Goal: Information Seeking & Learning: Understand process/instructions

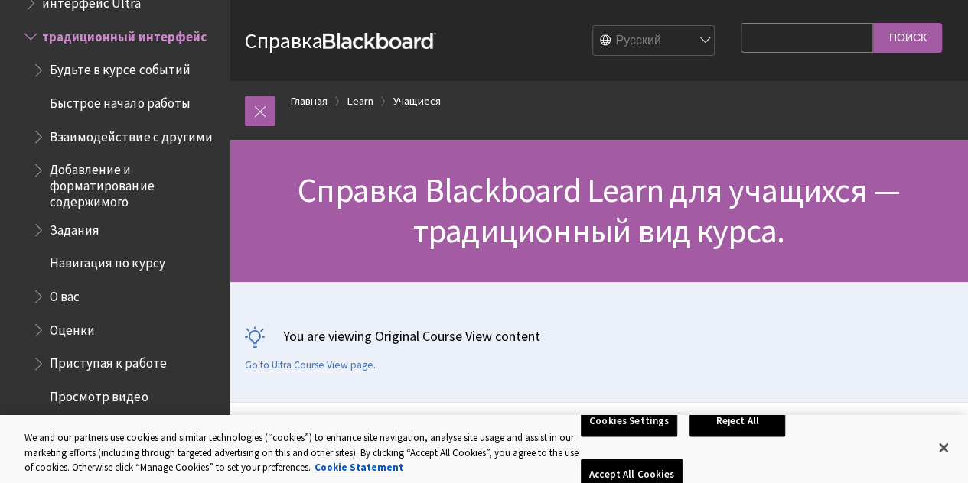
click at [80, 221] on span "Задания" at bounding box center [75, 226] width 50 height 21
click at [34, 226] on span "Book outline for Blackboard Learn Help" at bounding box center [40, 225] width 16 height 19
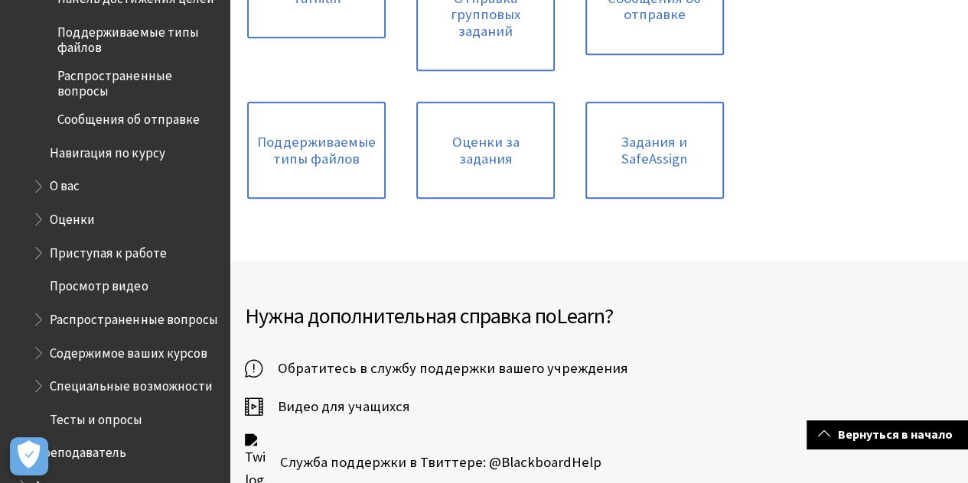
scroll to position [1790, 0]
click at [63, 211] on span "Оценки" at bounding box center [72, 215] width 45 height 21
